Goal: Task Accomplishment & Management: Manage account settings

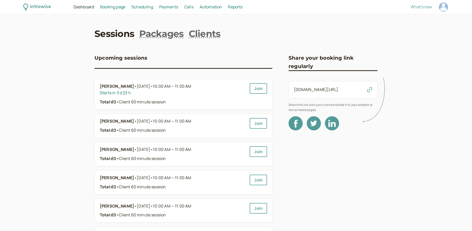
click at [84, 7] on span "Dashboard" at bounding box center [84, 7] width 20 height 6
click at [204, 33] on link "Clients" at bounding box center [205, 33] width 32 height 13
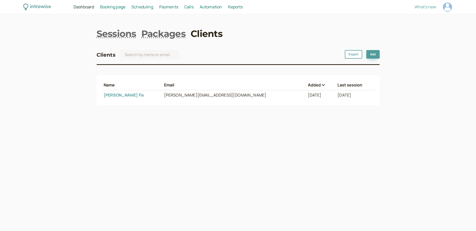
click at [114, 96] on link "[PERSON_NAME]" at bounding box center [124, 95] width 41 height 6
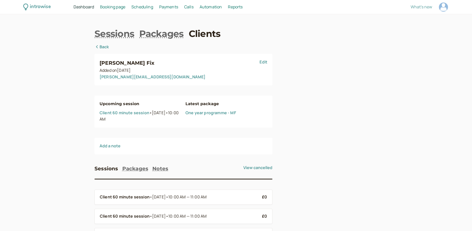
click at [265, 61] on link "Edit" at bounding box center [263, 62] width 8 height 6
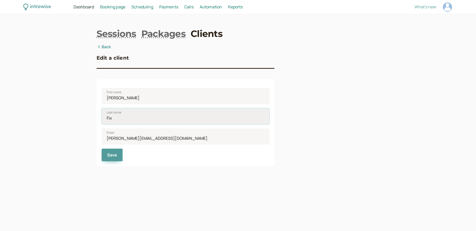
click at [110, 117] on input "Fix" at bounding box center [186, 116] width 168 height 16
type input "Fox"
click at [118, 152] on button "Save" at bounding box center [112, 155] width 21 height 13
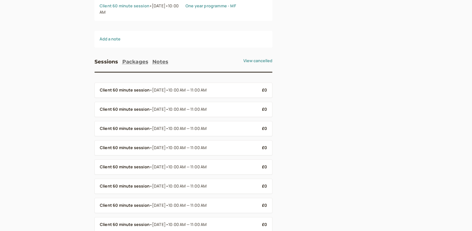
scroll to position [111, 0]
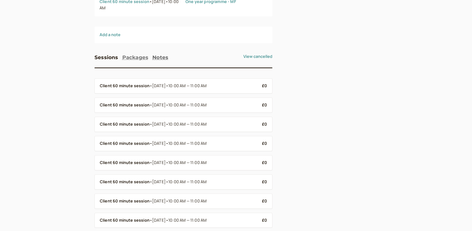
click at [136, 58] on button "Packages" at bounding box center [135, 57] width 26 height 8
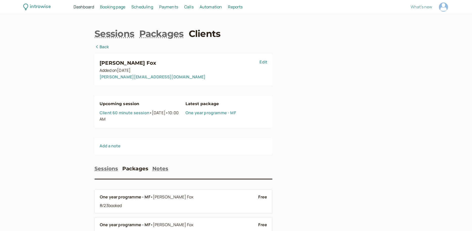
click at [85, 7] on span "Dashboard" at bounding box center [84, 7] width 20 height 6
